Goal: Book appointment/travel/reservation

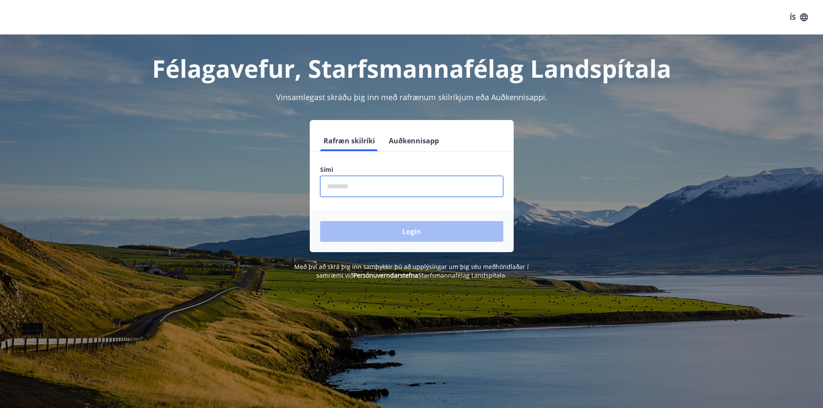
click at [362, 188] on input "phone" at bounding box center [411, 186] width 183 height 21
type input "********"
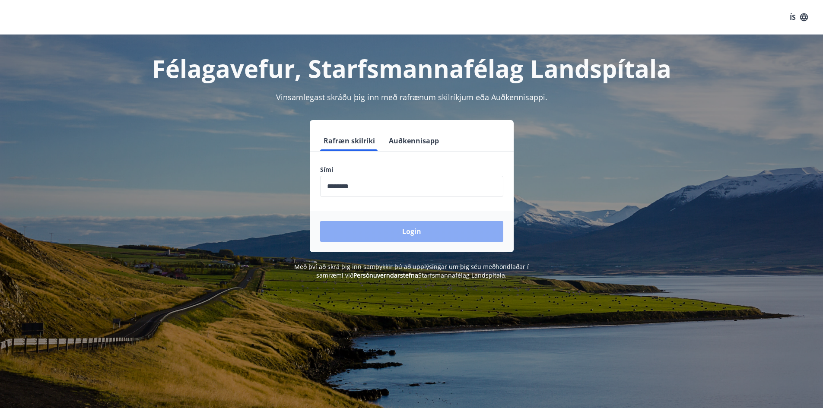
click at [406, 229] on button "Login" at bounding box center [411, 231] width 183 height 21
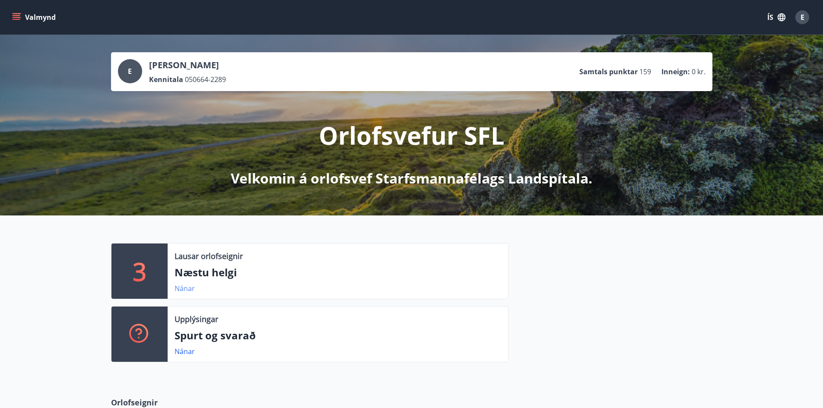
click at [182, 287] on link "Nánar" at bounding box center [185, 289] width 20 height 10
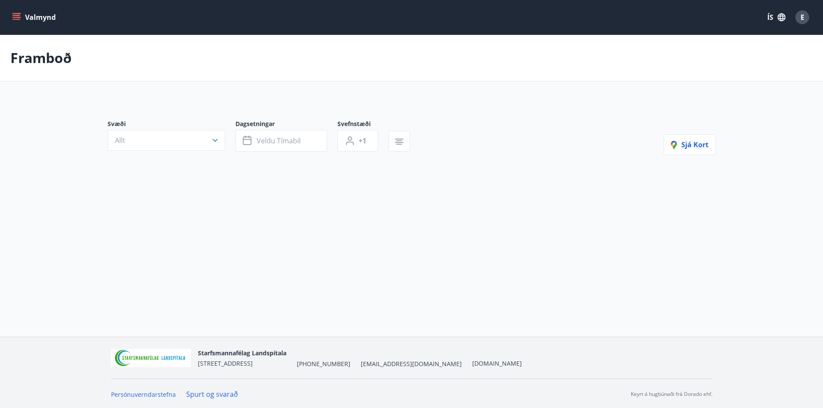
type input "*"
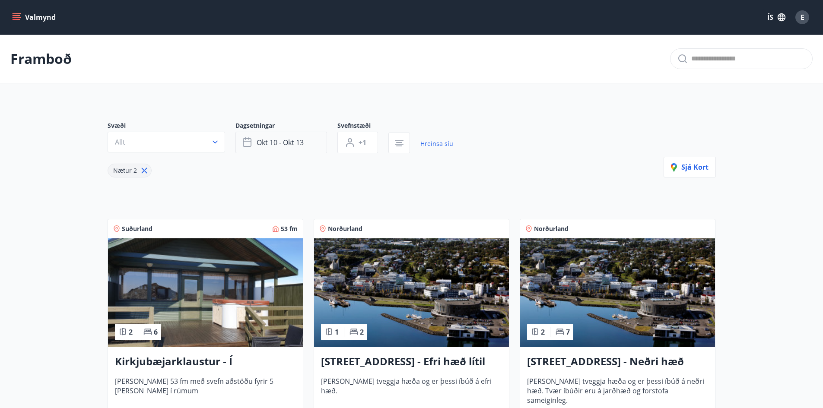
click at [282, 140] on span "okt 10 - okt 13" at bounding box center [280, 143] width 47 height 10
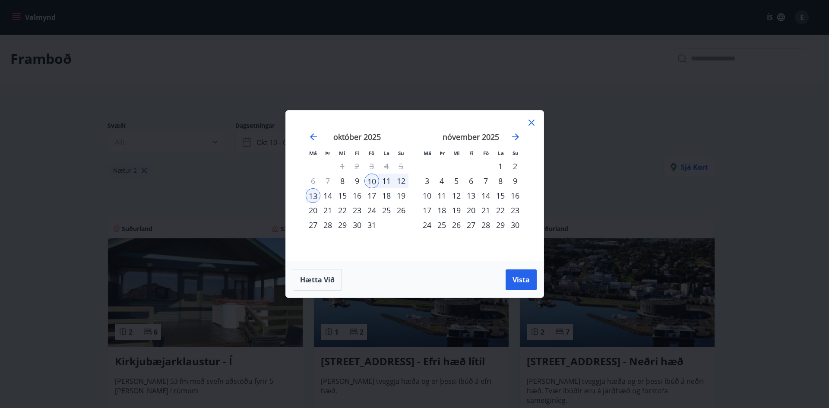
click at [529, 120] on icon at bounding box center [532, 123] width 6 height 6
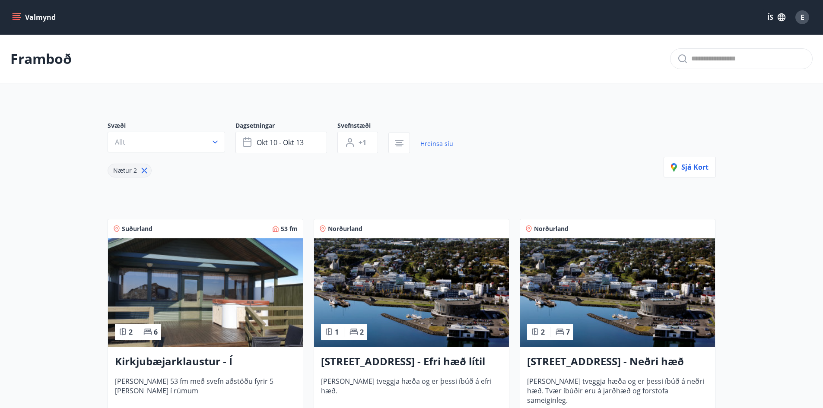
click at [16, 13] on icon "menu" at bounding box center [18, 13] width 10 height 1
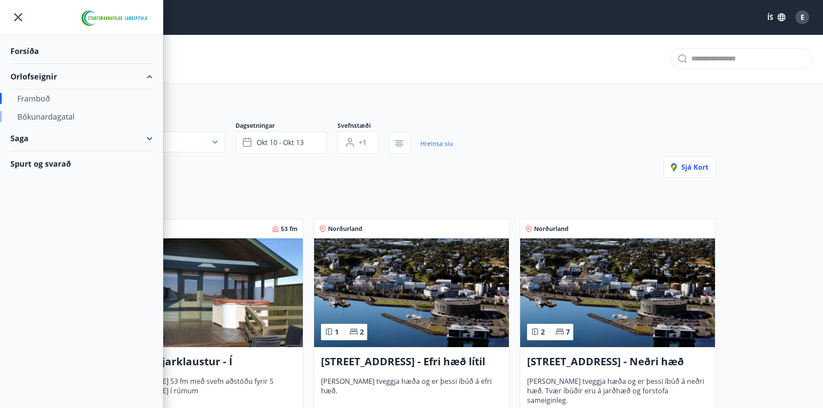
click at [47, 118] on div "Bókunardagatal" at bounding box center [81, 117] width 128 height 18
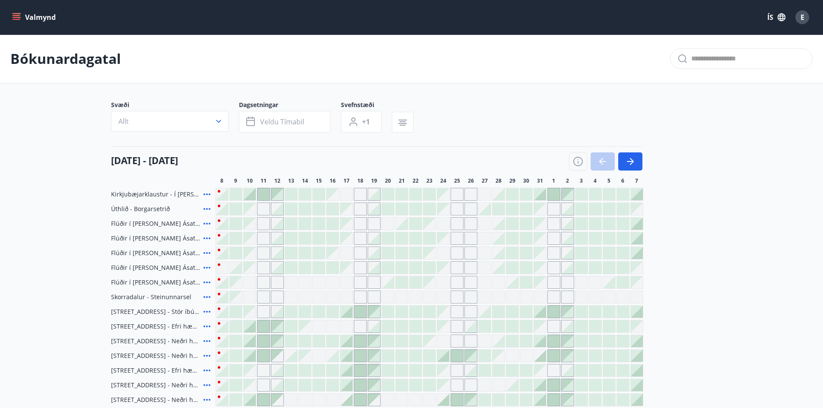
drag, startPoint x: 636, startPoint y: 160, endPoint x: 595, endPoint y: 156, distance: 41.7
click at [637, 161] on button "button" at bounding box center [630, 161] width 24 height 18
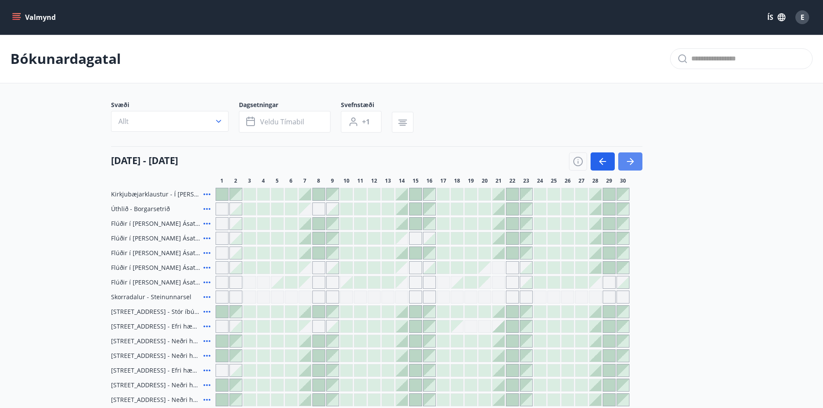
click at [630, 160] on icon "button" at bounding box center [630, 161] width 10 height 10
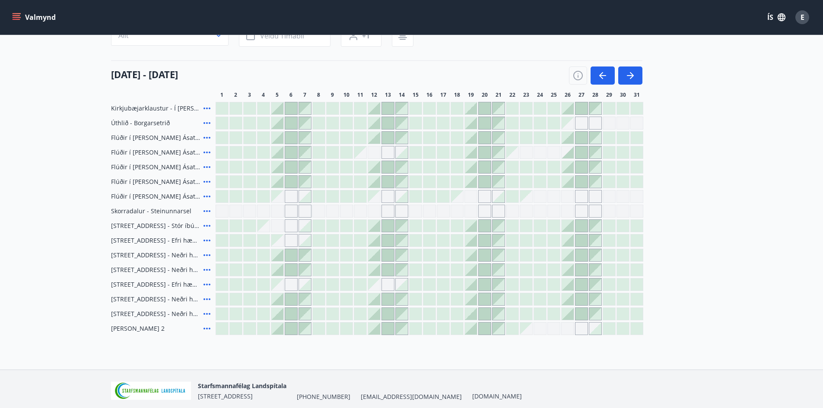
scroll to position [86, 0]
click at [277, 168] on div at bounding box center [277, 167] width 12 height 12
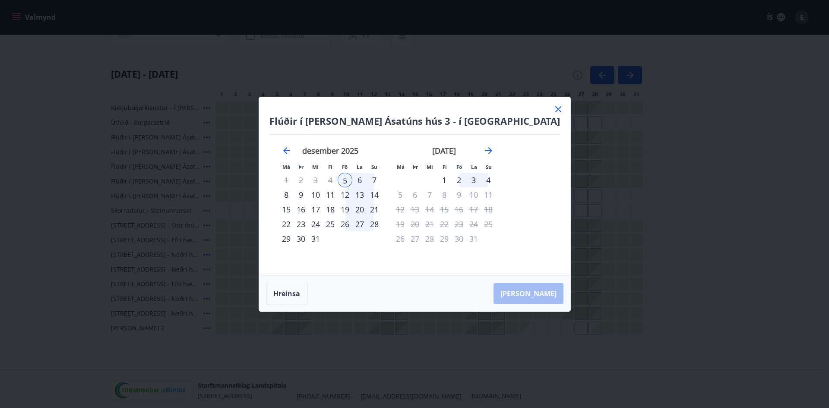
click at [553, 108] on icon at bounding box center [558, 109] width 10 height 10
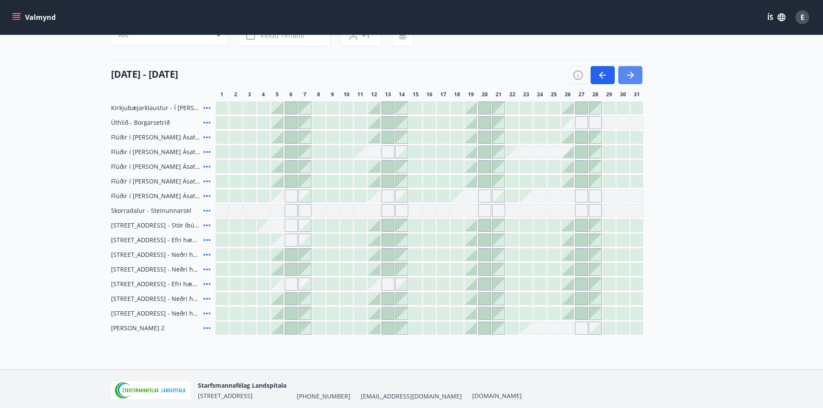
click at [631, 73] on icon "button" at bounding box center [632, 75] width 4 height 7
